Goal: Information Seeking & Learning: Learn about a topic

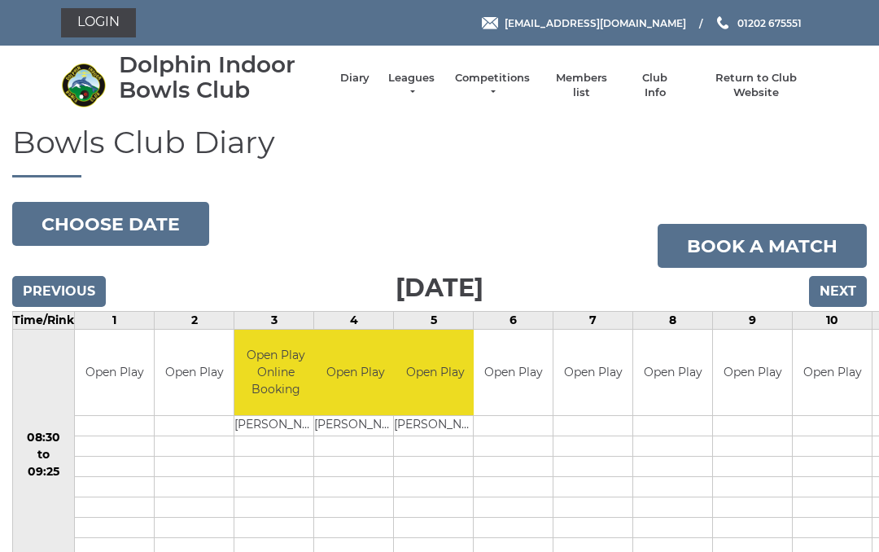
click at [418, 79] on li "Leagues Club leagues - Winter 2025/2026 Club leagues - Summer 2025 Club leagues…" at bounding box center [404, 86] width 68 height 46
click at [421, 89] on link "Leagues" at bounding box center [411, 85] width 51 height 29
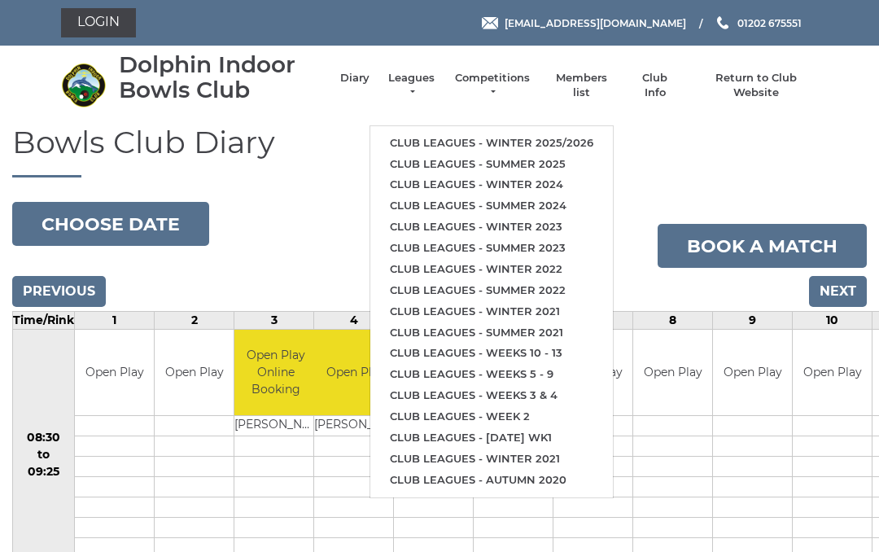
click at [582, 133] on link "Club leagues - Winter 2025/2026" at bounding box center [491, 143] width 243 height 21
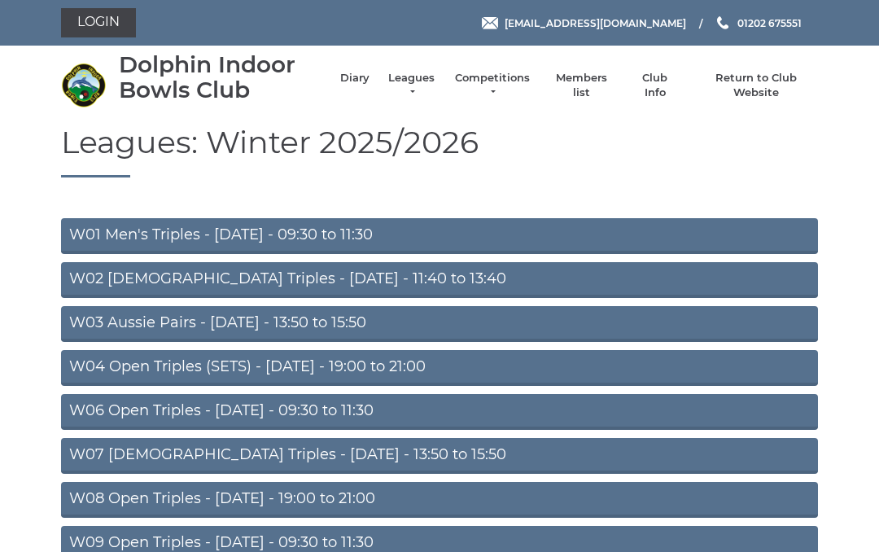
click at [198, 224] on link "W01 Men's Triples - [DATE] - 09:30 to 11:30" at bounding box center [439, 236] width 757 height 36
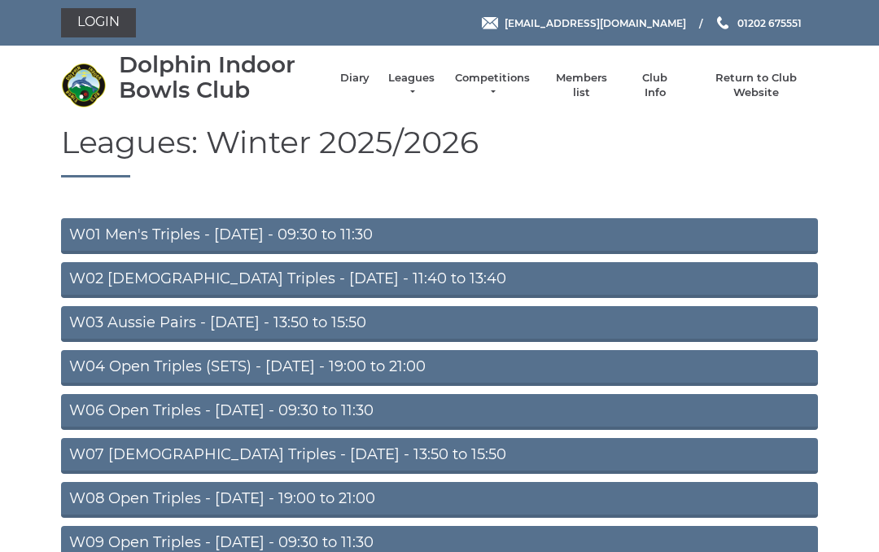
click at [314, 278] on link "W02 [DEMOGRAPHIC_DATA] Triples - [DATE] - 11:40 to 13:40" at bounding box center [439, 280] width 757 height 36
